Goal: Information Seeking & Learning: Stay updated

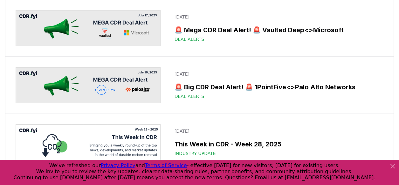
scroll to position [903, 0]
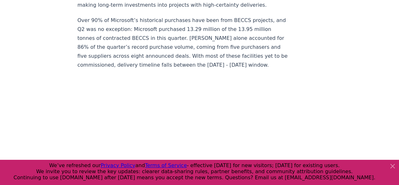
scroll to position [658, 0]
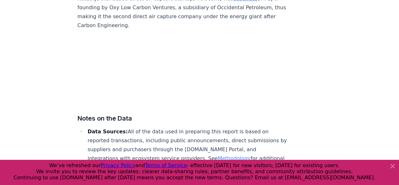
scroll to position [4230, 0]
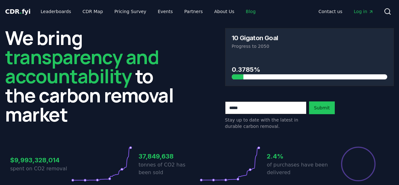
click at [241, 10] on link "Blog" at bounding box center [251, 11] width 20 height 11
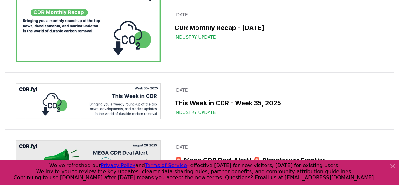
scroll to position [220, 0]
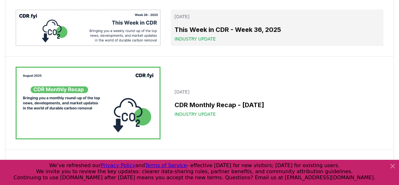
click at [245, 34] on h3 "This Week in CDR - Week 36, 2025" at bounding box center [277, 30] width 205 height 10
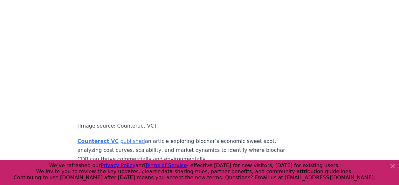
scroll to position [1462, 0]
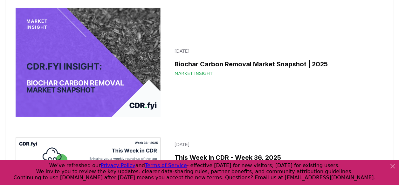
scroll to position [165, 0]
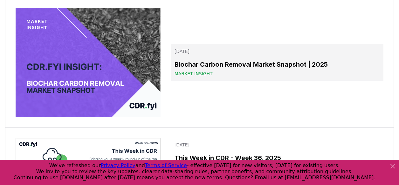
click at [227, 66] on h3 "Biochar Carbon Removal Market Snapshot | 2025" at bounding box center [277, 65] width 205 height 10
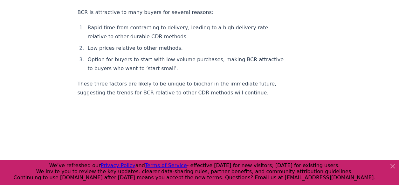
scroll to position [1000, 0]
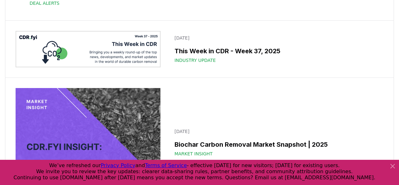
scroll to position [66, 0]
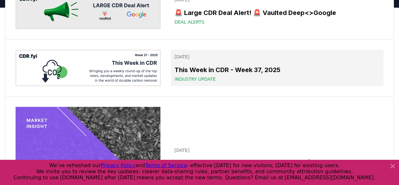
click at [214, 69] on h3 "This Week in CDR - Week 37, 2025" at bounding box center [277, 70] width 205 height 10
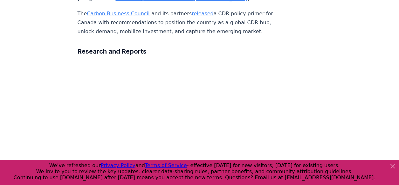
scroll to position [1775, 0]
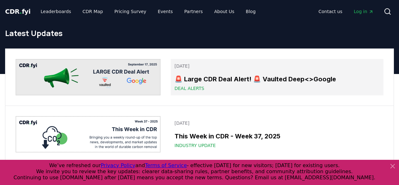
click at [220, 80] on h3 "🚨 Large CDR Deal Alert! 🚨 Vaulted Deep<>Google" at bounding box center [277, 79] width 205 height 10
